Goal: Information Seeking & Learning: Check status

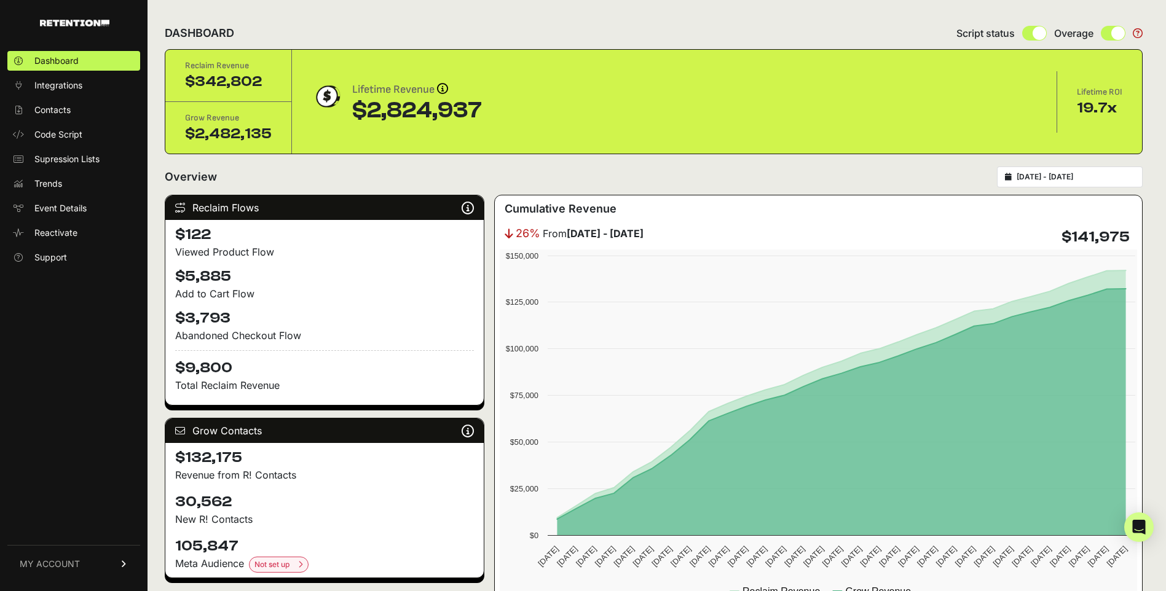
scroll to position [1320, 0]
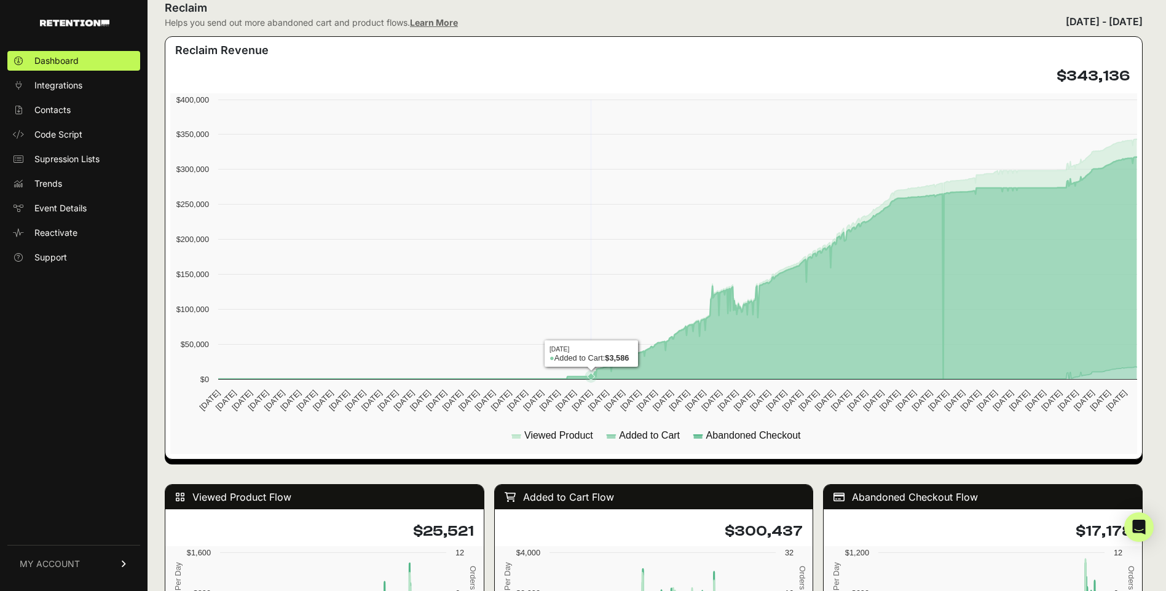
scroll to position [270, 0]
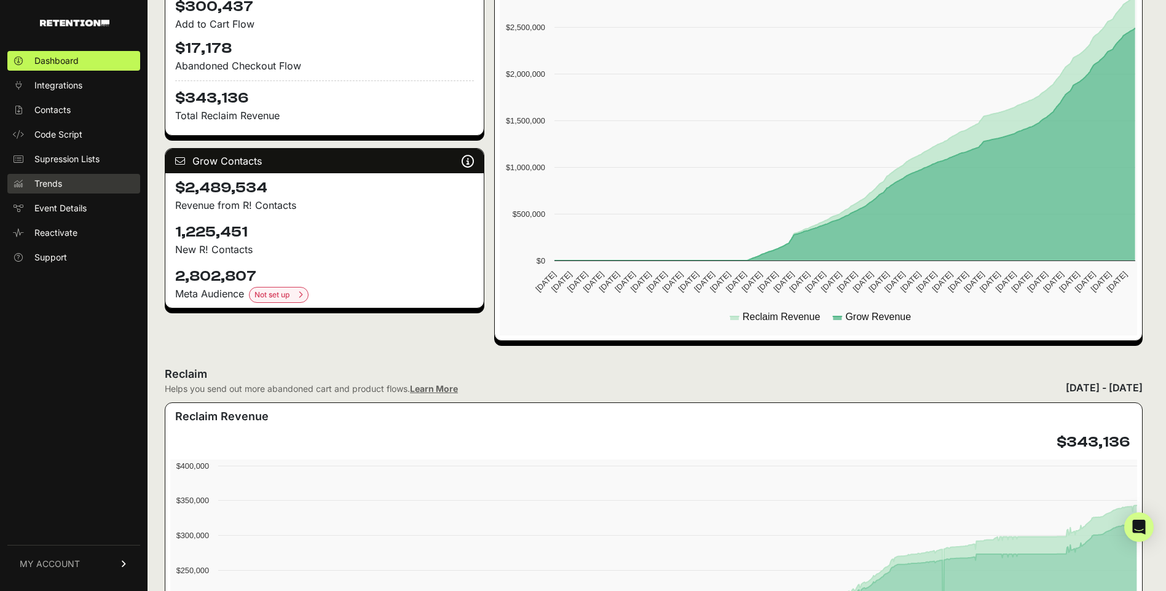
click at [61, 183] on span "Trends" at bounding box center [48, 184] width 28 height 12
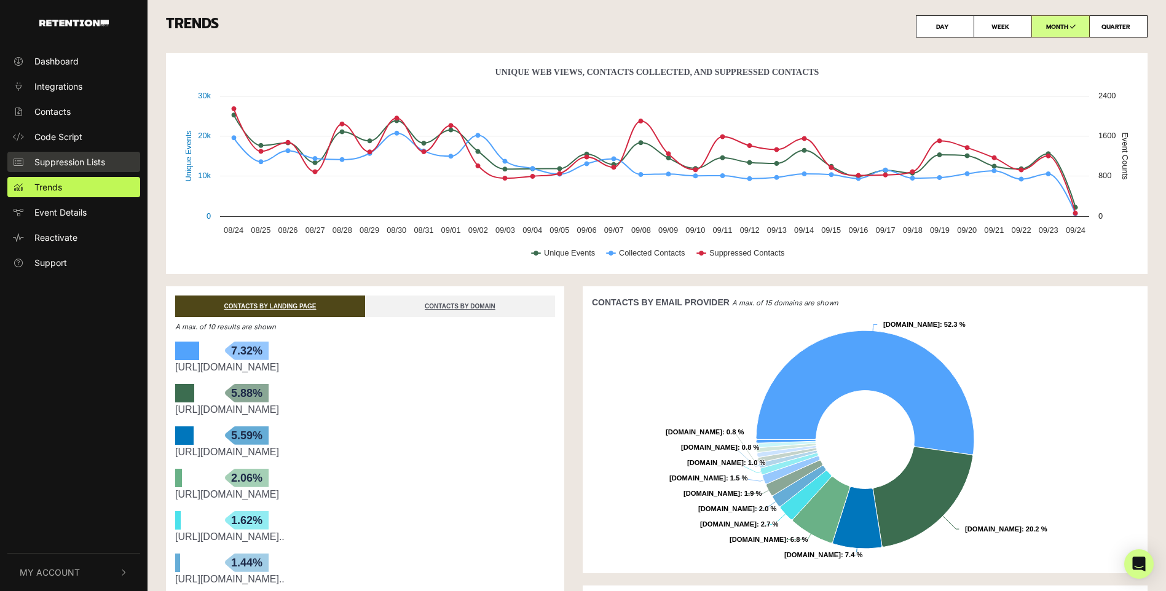
click at [60, 157] on span "Suppression Lists" at bounding box center [69, 162] width 71 height 13
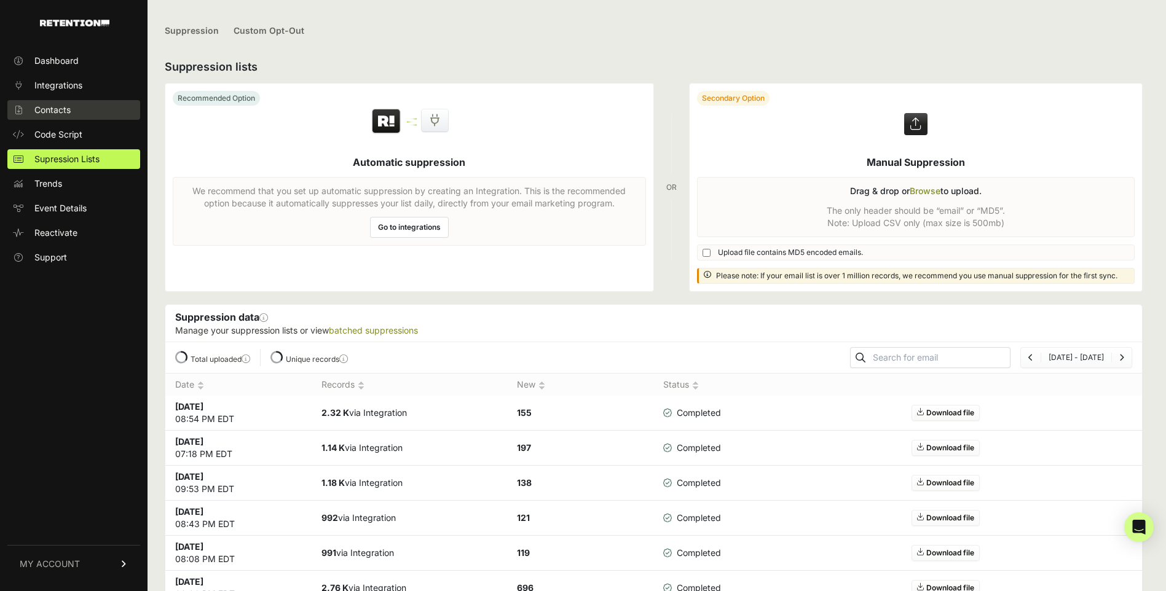
click at [62, 112] on span "Contacts" at bounding box center [52, 110] width 36 height 12
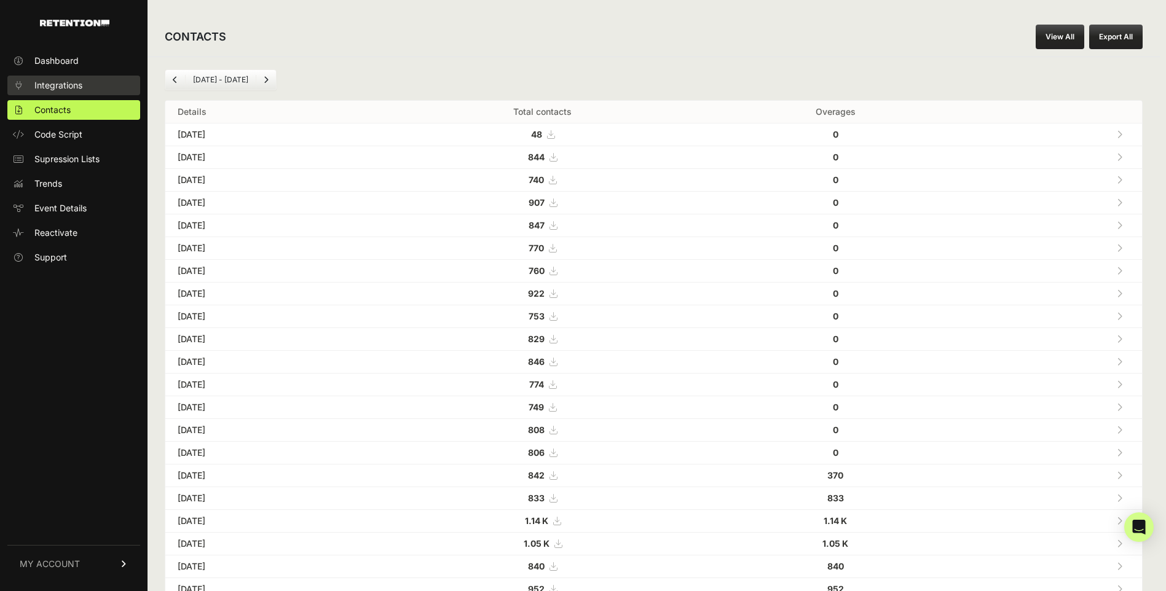
click at [72, 80] on span "Integrations" at bounding box center [58, 85] width 48 height 12
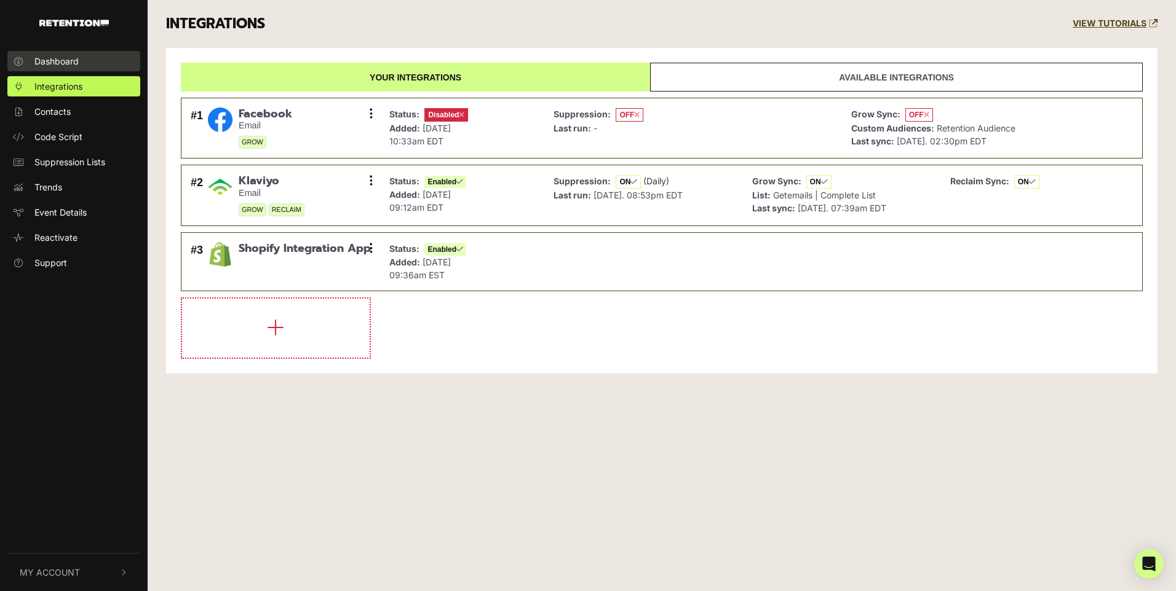
click at [67, 58] on span "Dashboard" at bounding box center [56, 61] width 44 height 13
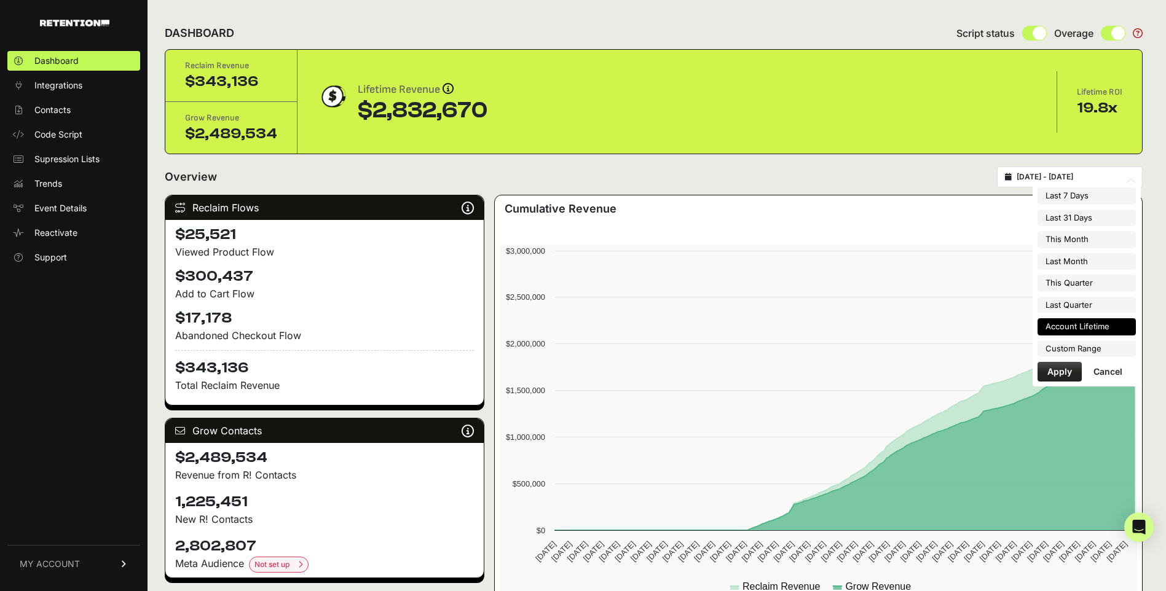
click at [1057, 175] on input "2022-08-17 - 2025-09-24" at bounding box center [1076, 177] width 118 height 10
click at [1076, 193] on li "Last 7 Days" at bounding box center [1087, 196] width 98 height 17
type input "2025-09-18 - 2025-09-24"
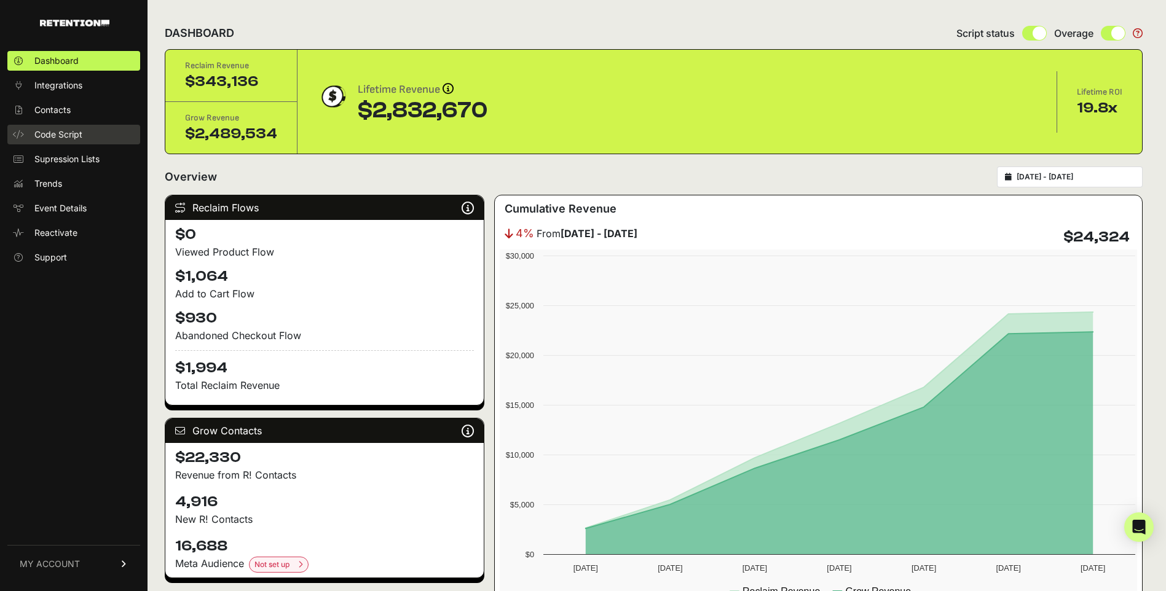
click at [103, 130] on link "Code Script" at bounding box center [73, 135] width 133 height 20
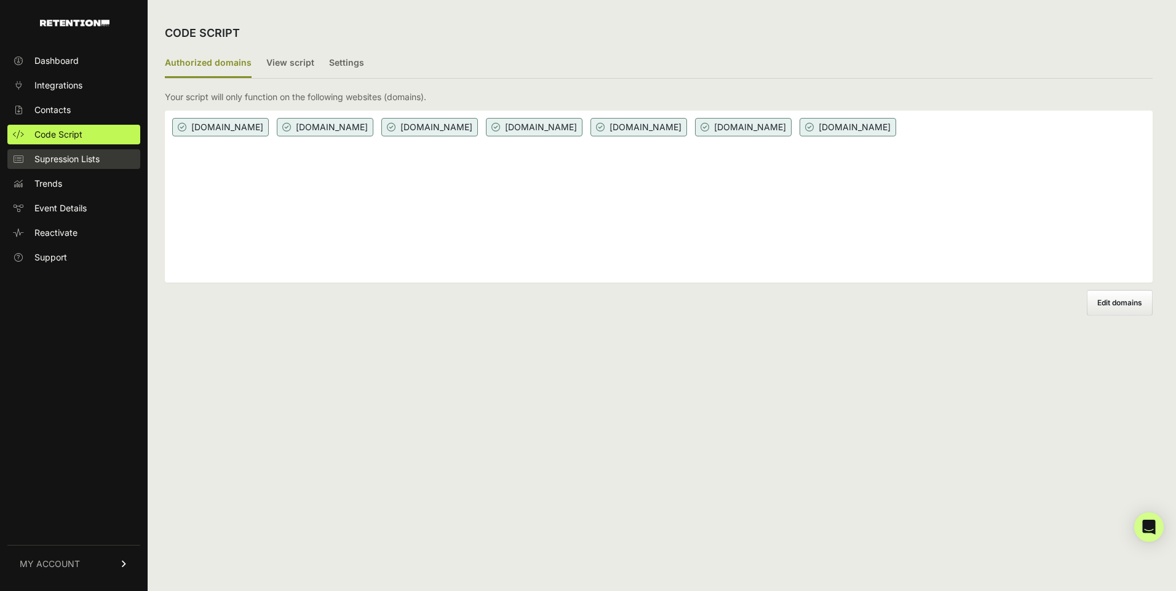
click at [97, 165] on span "Supression Lists" at bounding box center [66, 159] width 65 height 12
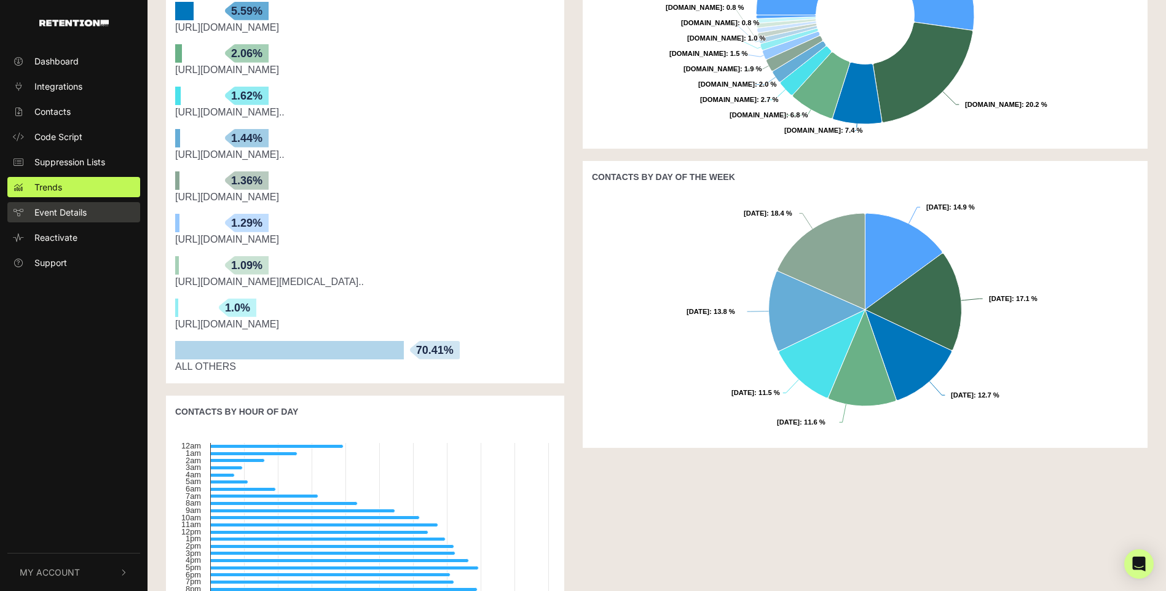
scroll to position [292, 0]
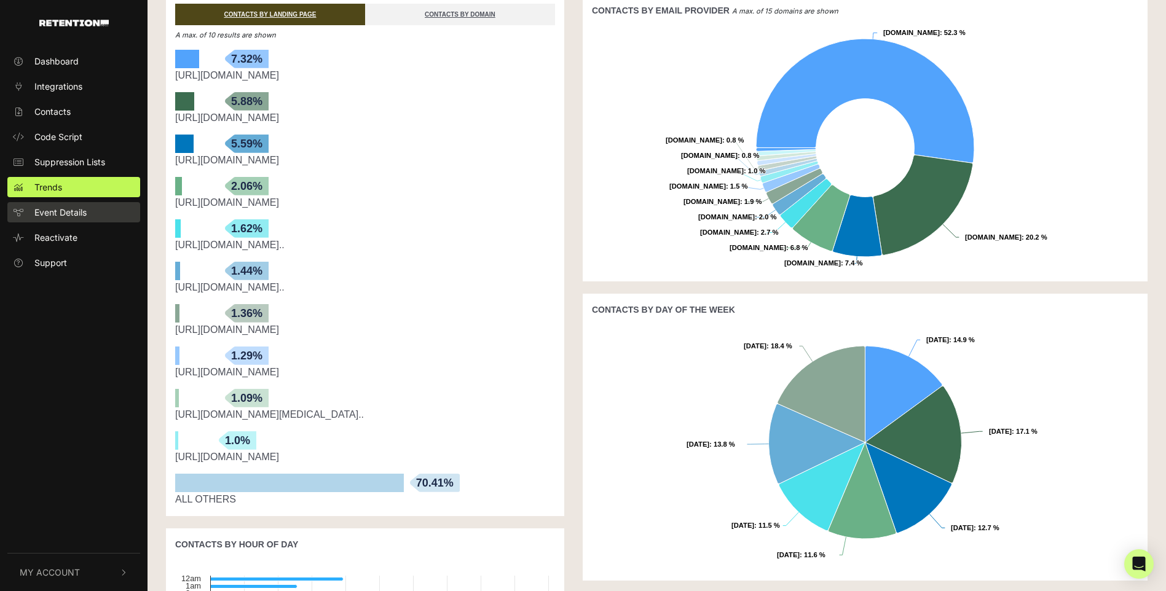
click at [98, 216] on link "Event Details" at bounding box center [73, 212] width 133 height 20
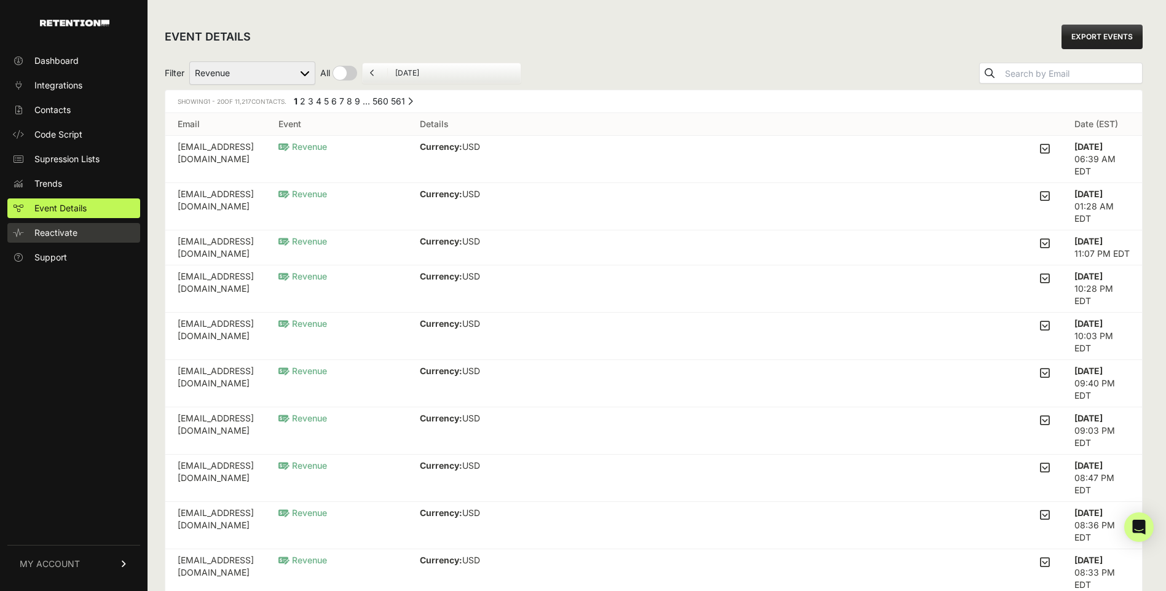
click at [80, 235] on link "Reactivate" at bounding box center [73, 233] width 133 height 20
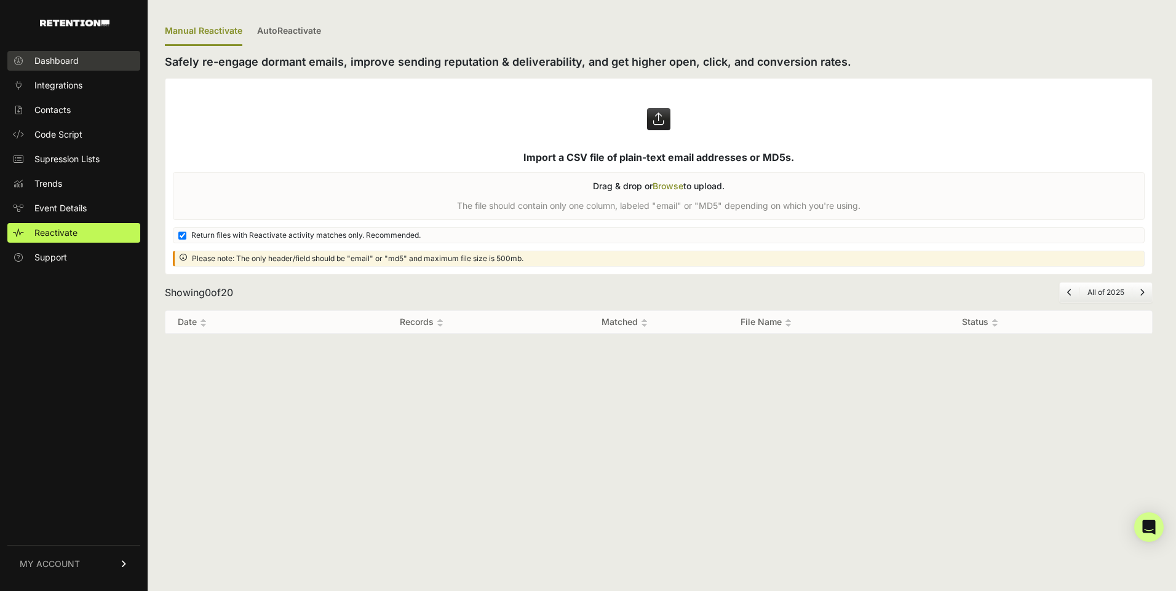
click at [82, 65] on link "Dashboard" at bounding box center [73, 61] width 133 height 20
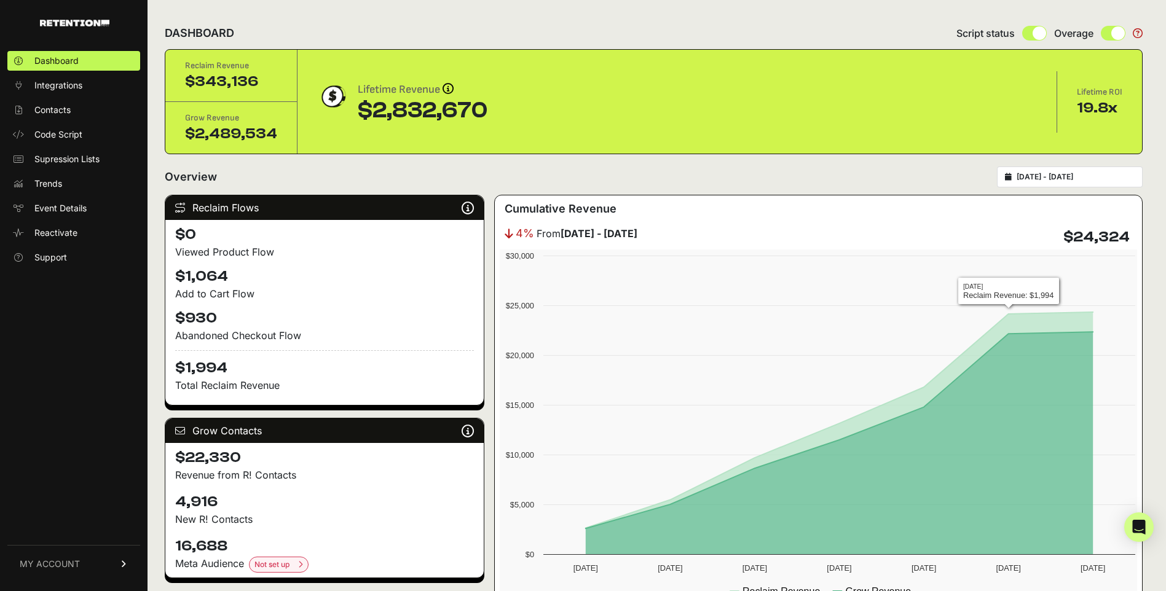
click at [1056, 175] on input "2025-09-18 - 2025-09-24" at bounding box center [1076, 177] width 118 height 10
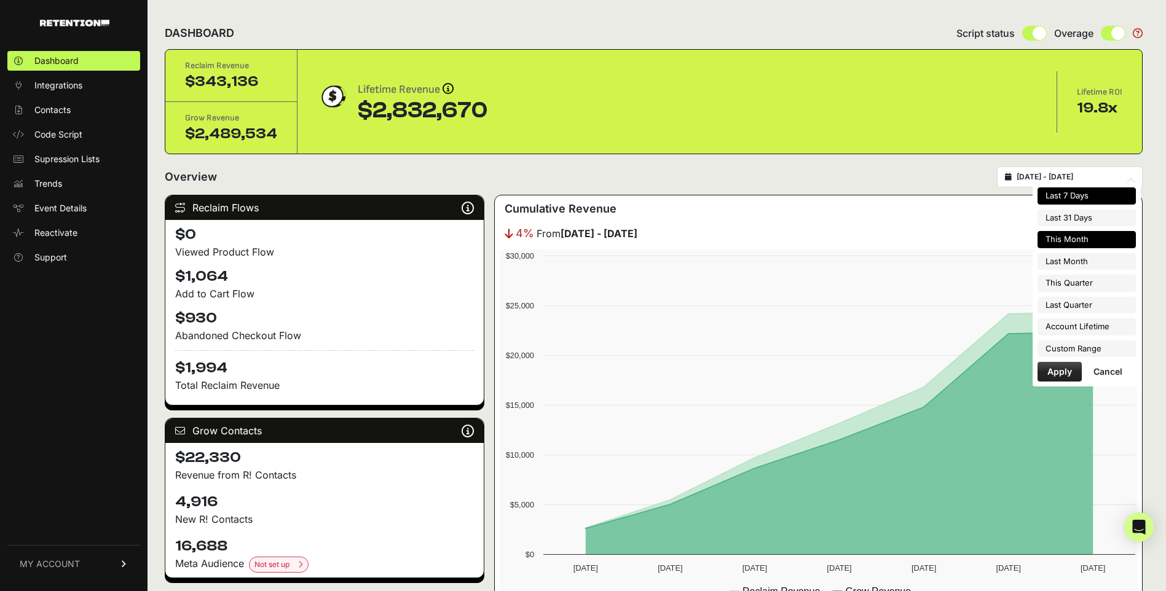
click at [1082, 239] on li "This Month" at bounding box center [1087, 239] width 98 height 17
type input "2025-09-01 - 2025-09-30"
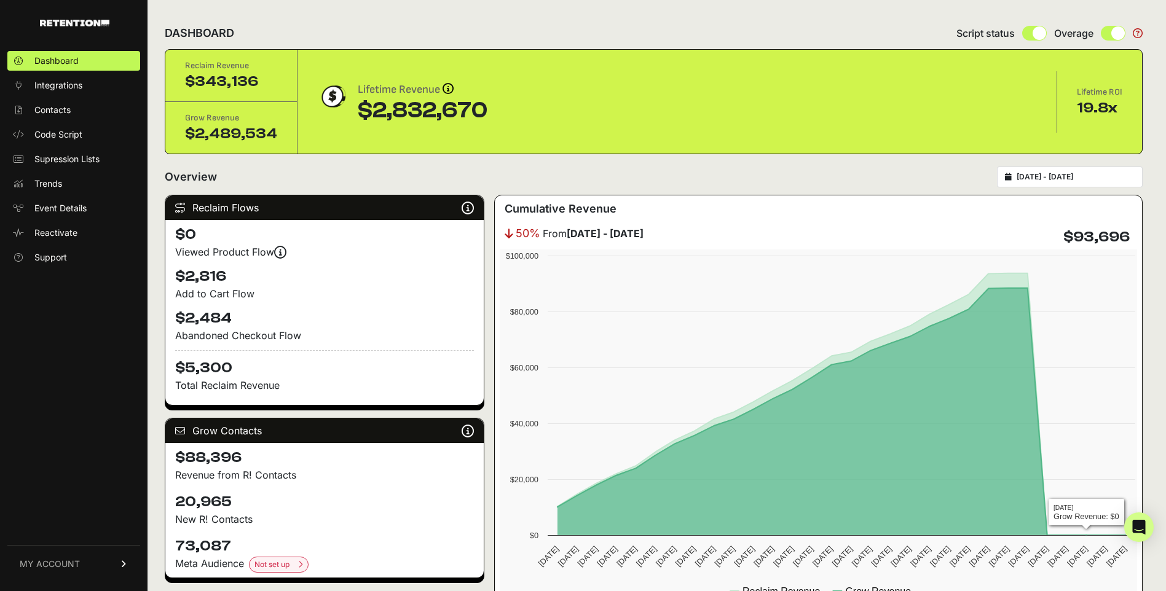
click at [1074, 173] on input "[DATE] - [DATE]" at bounding box center [1076, 177] width 118 height 10
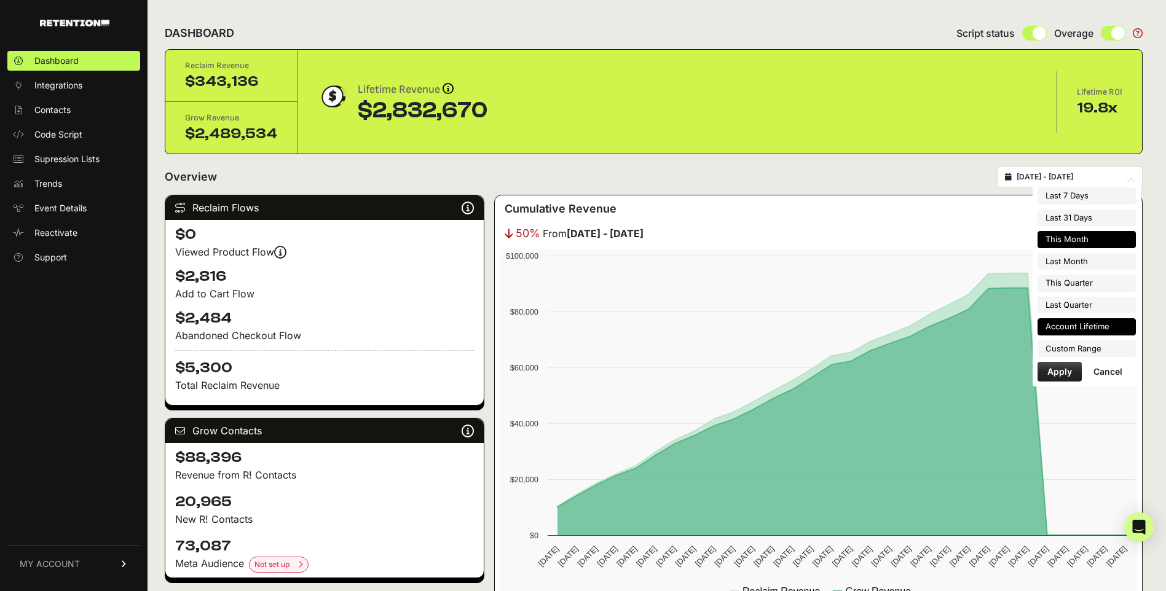
click at [1103, 327] on li "Account Lifetime" at bounding box center [1087, 326] width 98 height 17
type input "[DATE] - [DATE]"
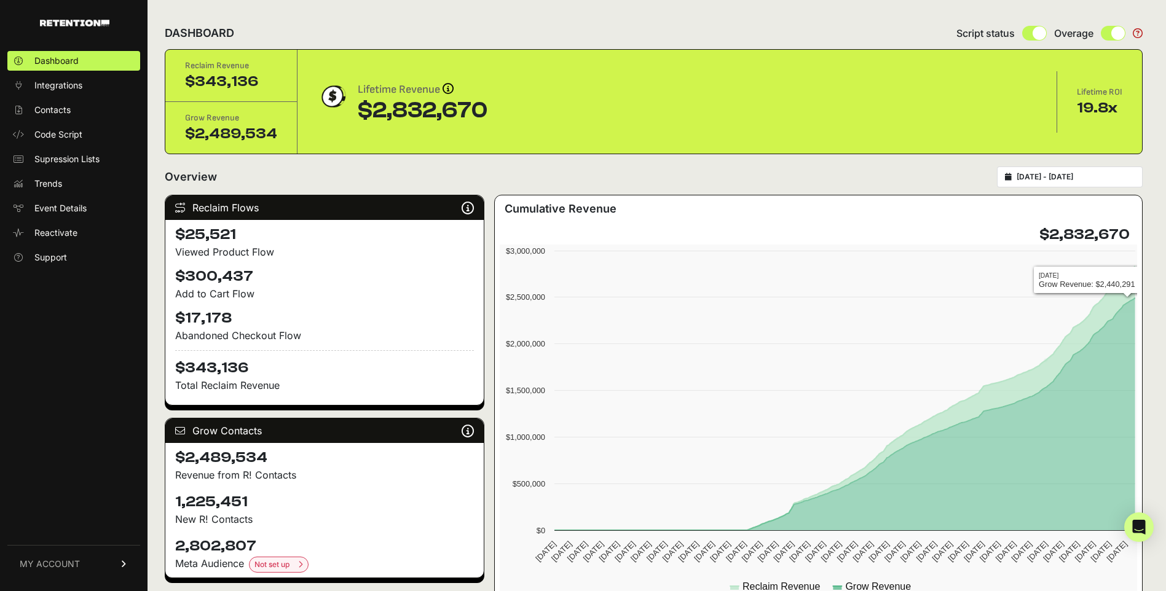
click at [1113, 171] on div "[DATE] - [DATE]" at bounding box center [1070, 177] width 146 height 21
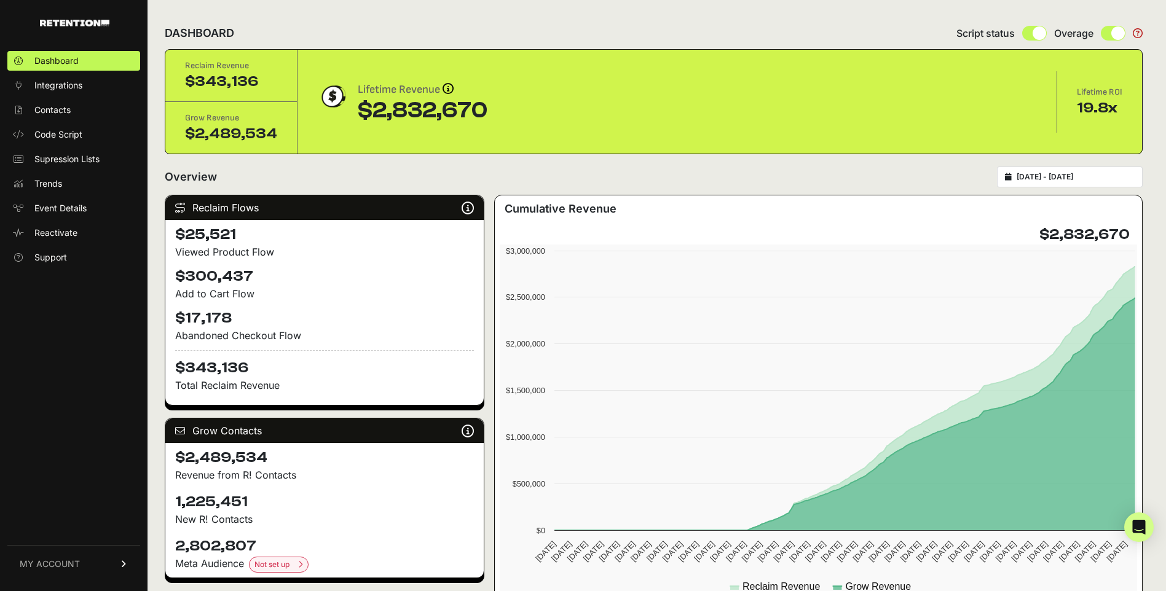
click at [1112, 175] on input "[DATE] - [DATE]" at bounding box center [1076, 177] width 118 height 10
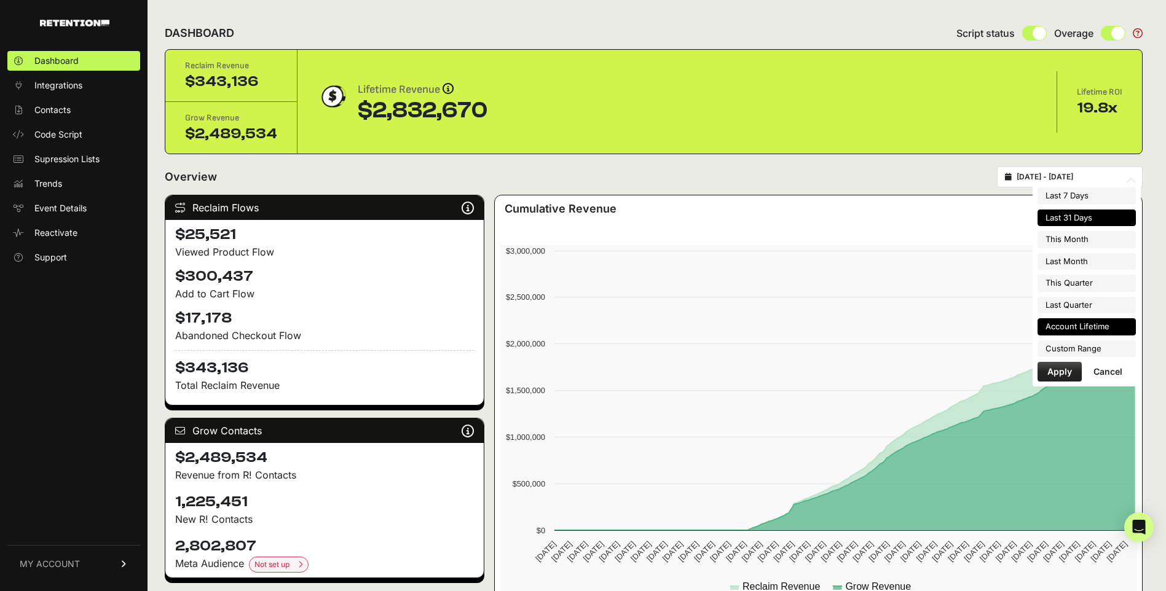
click at [1082, 218] on li "Last 31 Days" at bounding box center [1087, 218] width 98 height 17
type input "[DATE] - [DATE]"
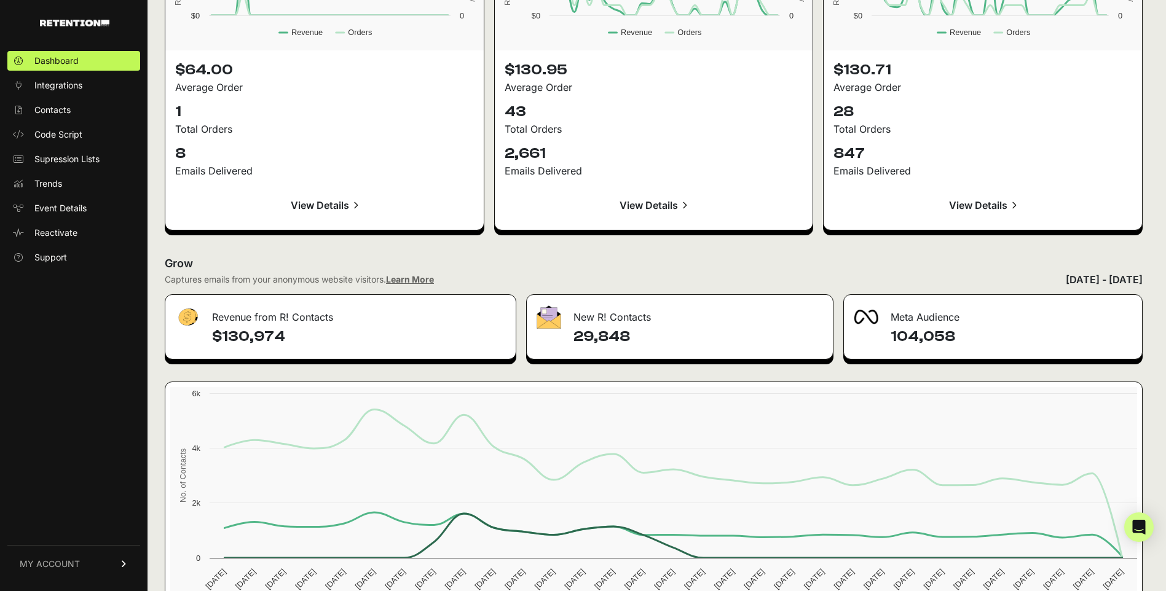
scroll to position [1325, 0]
